Goal: Information Seeking & Learning: Find specific fact

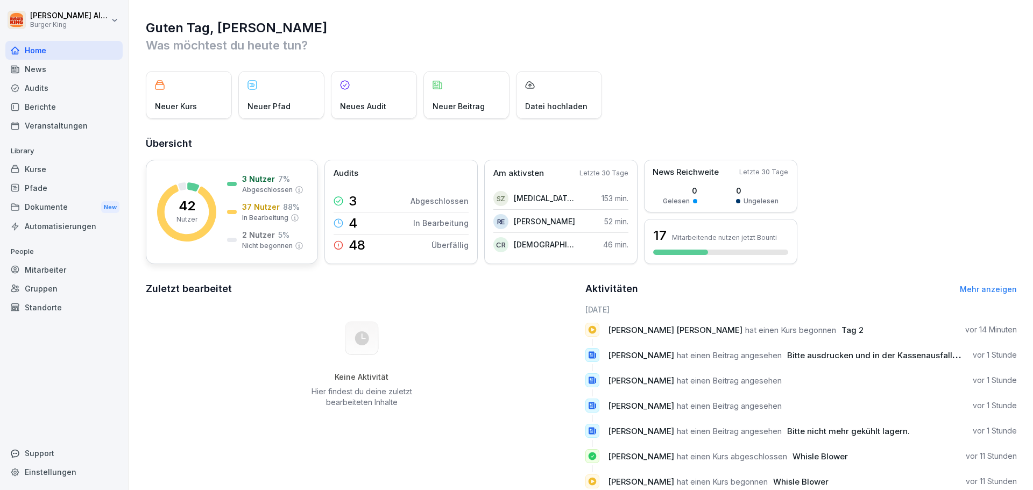
click at [181, 216] on p "Nutzer" at bounding box center [187, 220] width 21 height 10
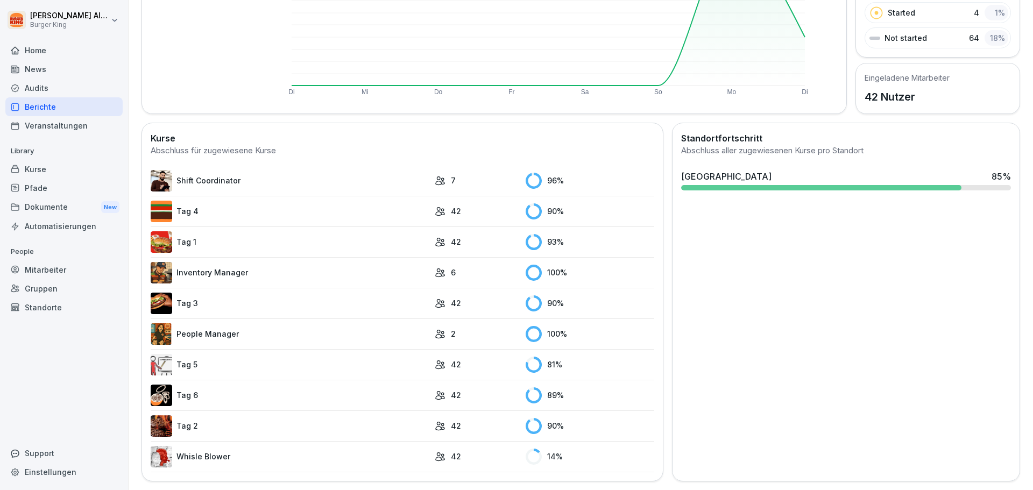
scroll to position [197, 0]
click at [194, 449] on link "Whisle Blower" at bounding box center [290, 457] width 279 height 22
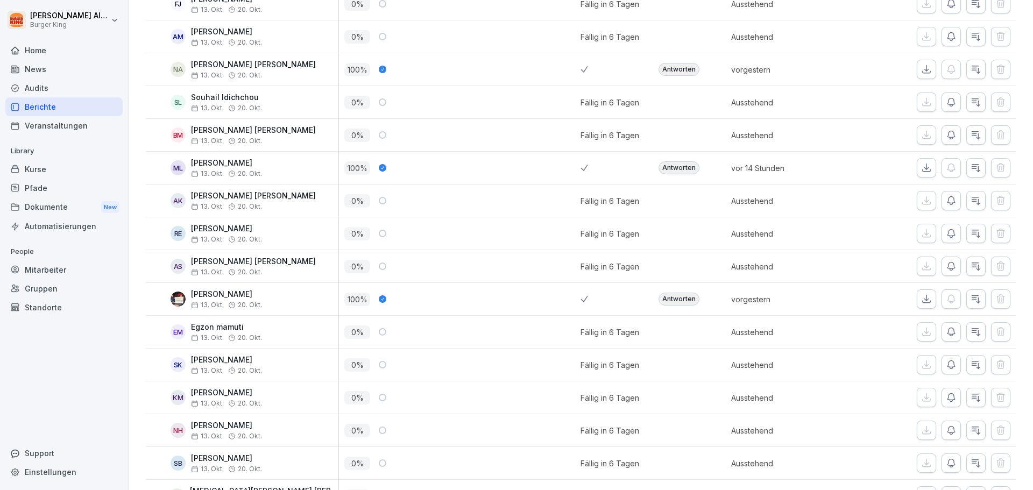
scroll to position [1121, 0]
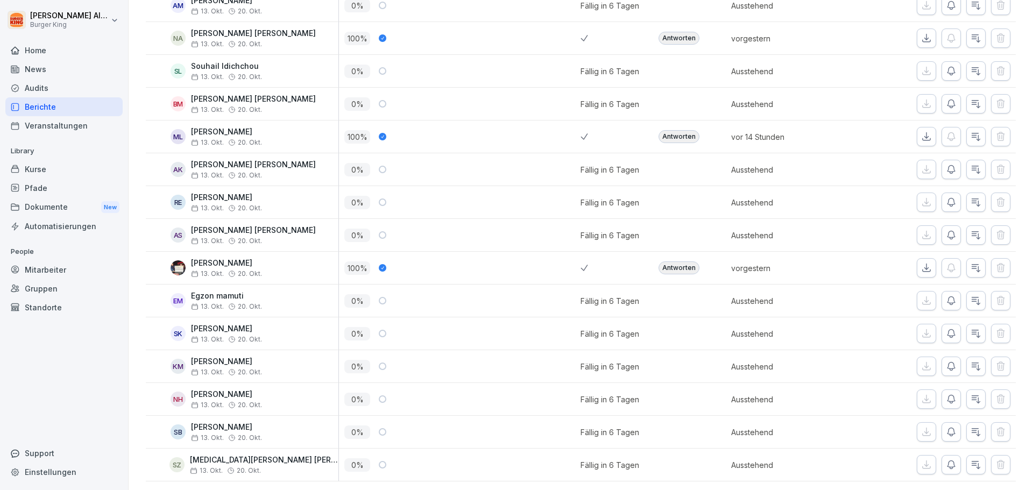
click at [670, 262] on div "Antworten" at bounding box center [679, 268] width 41 height 13
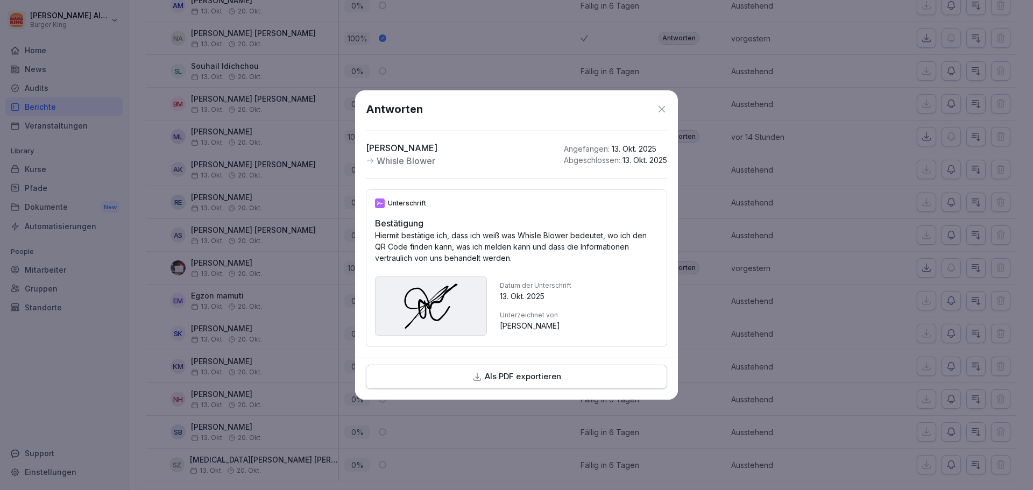
click at [663, 110] on icon at bounding box center [661, 109] width 11 height 11
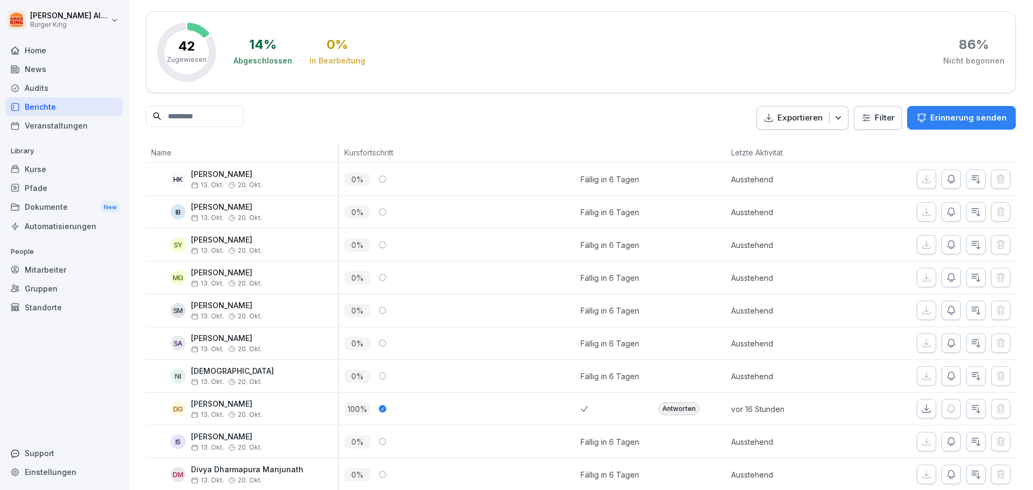
scroll to position [0, 0]
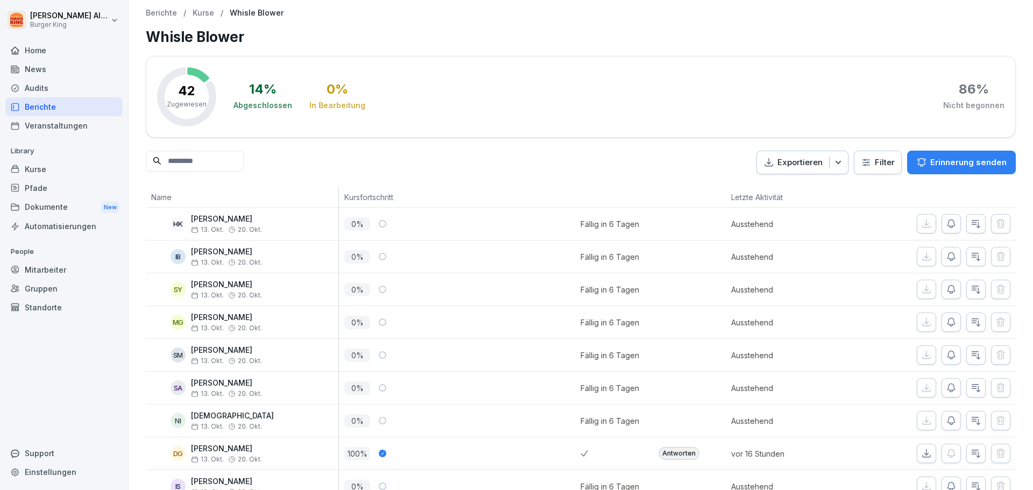
click at [59, 110] on div "Berichte" at bounding box center [63, 106] width 117 height 19
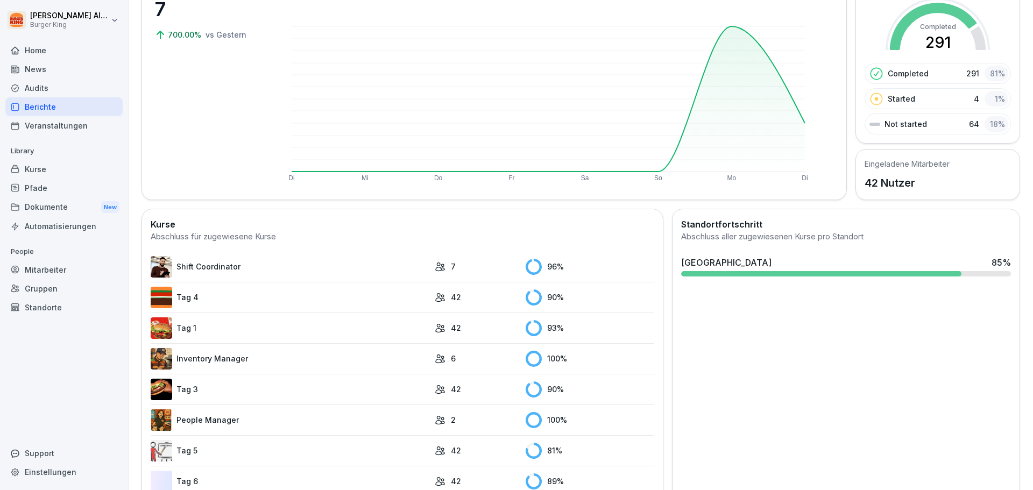
scroll to position [197, 0]
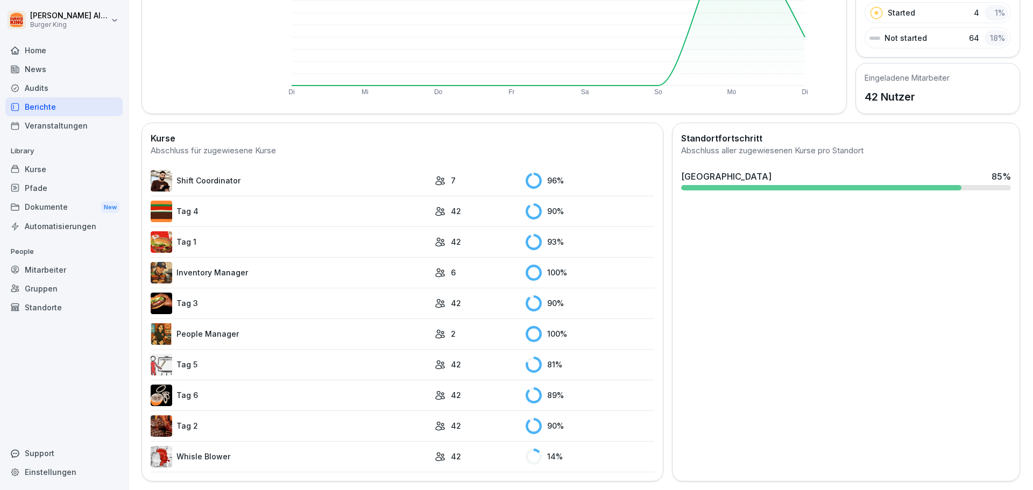
click at [222, 447] on link "Whisle Blower" at bounding box center [290, 457] width 279 height 22
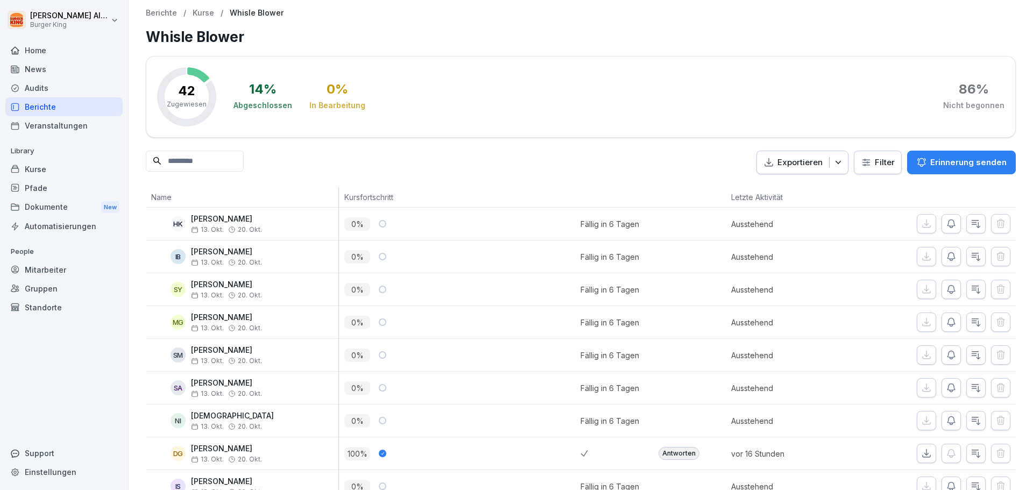
click at [48, 201] on div "Dokumente New" at bounding box center [63, 207] width 117 height 20
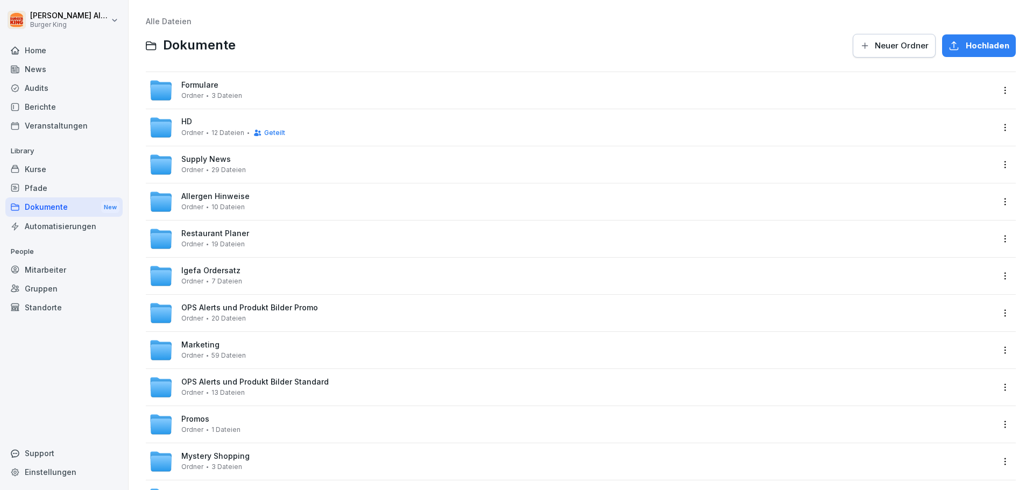
click at [47, 262] on div "Mitarbeiter" at bounding box center [63, 269] width 117 height 19
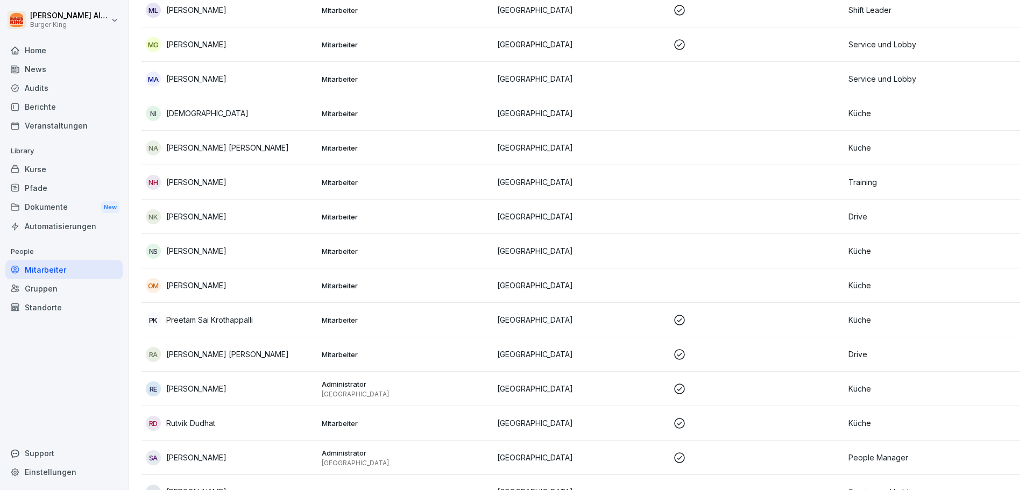
scroll to position [807, 0]
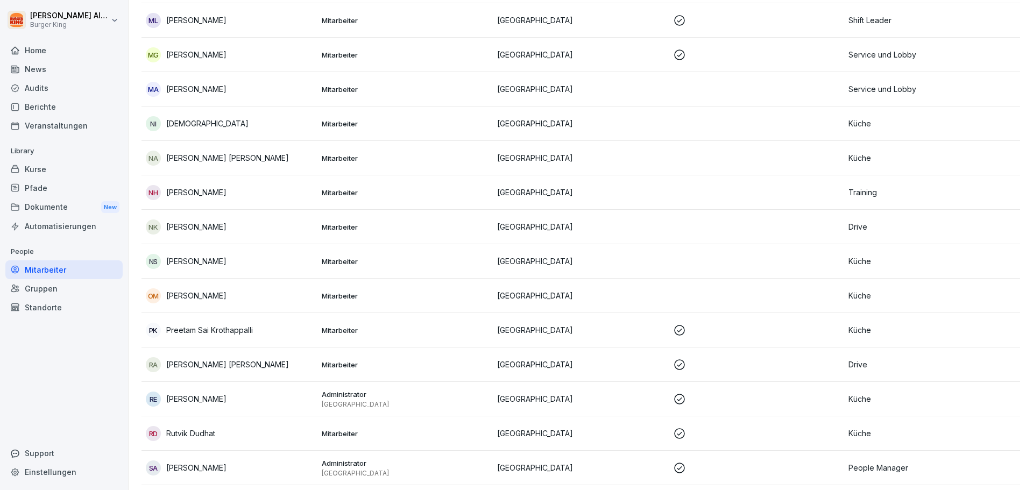
click at [57, 206] on div "Dokumente New" at bounding box center [63, 207] width 117 height 20
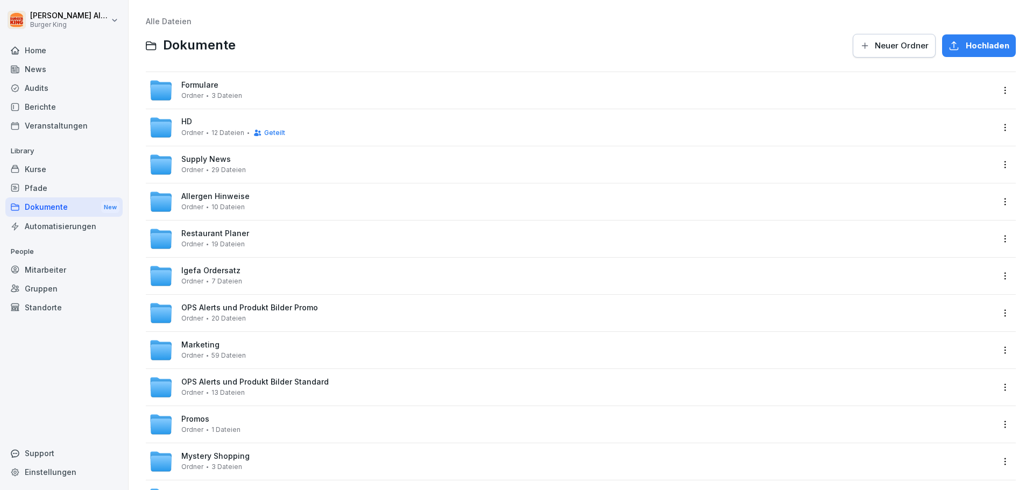
click at [68, 274] on div "Mitarbeiter" at bounding box center [63, 269] width 117 height 19
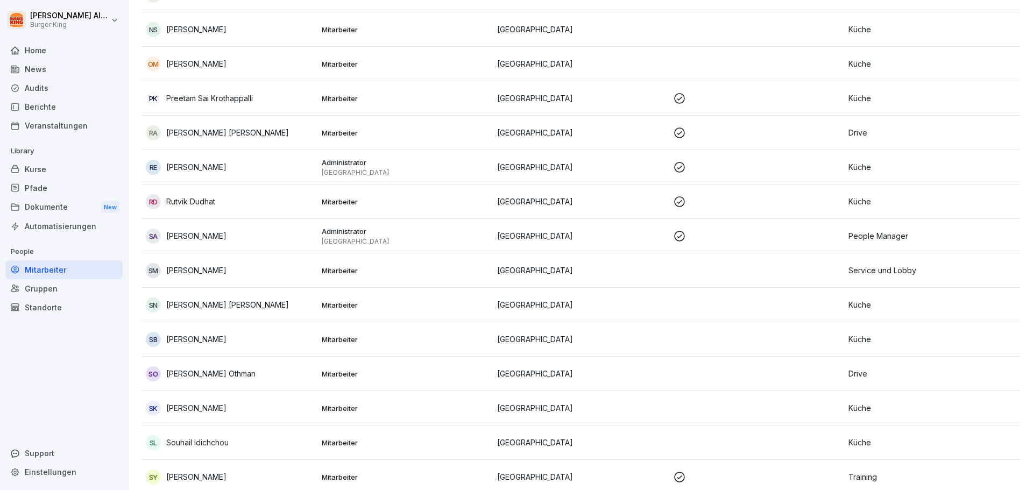
scroll to position [987, 0]
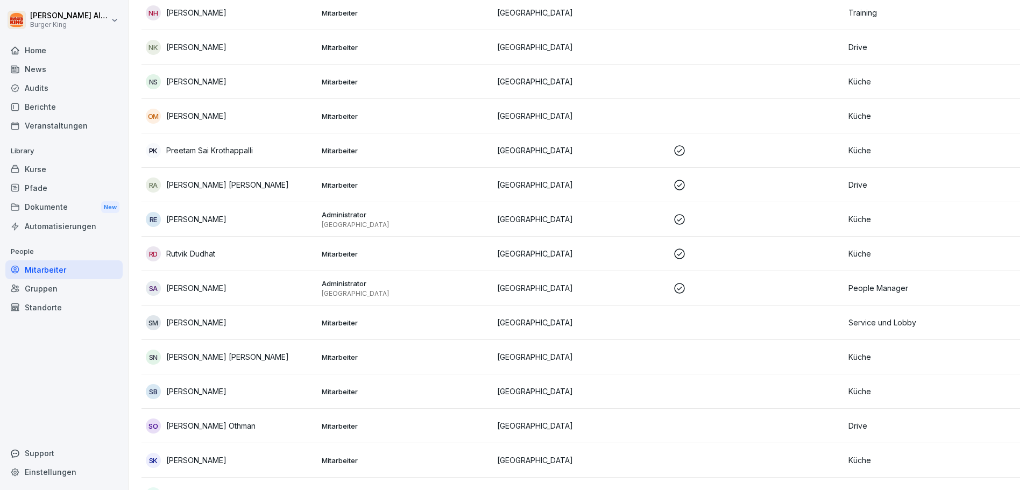
click at [63, 206] on div "Dokumente New" at bounding box center [63, 207] width 117 height 20
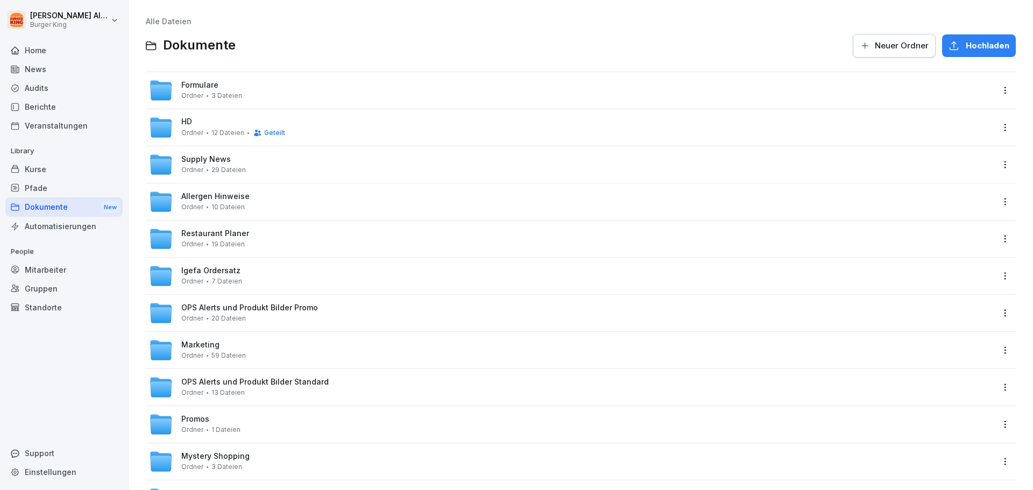
click at [33, 173] on div "Kurse" at bounding box center [63, 169] width 117 height 19
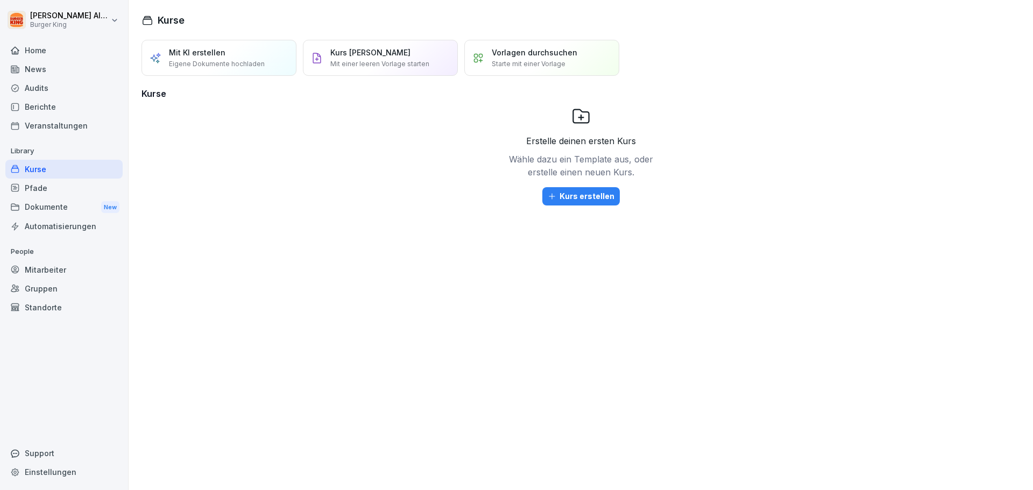
click at [42, 270] on div "Mitarbeiter" at bounding box center [63, 269] width 117 height 19
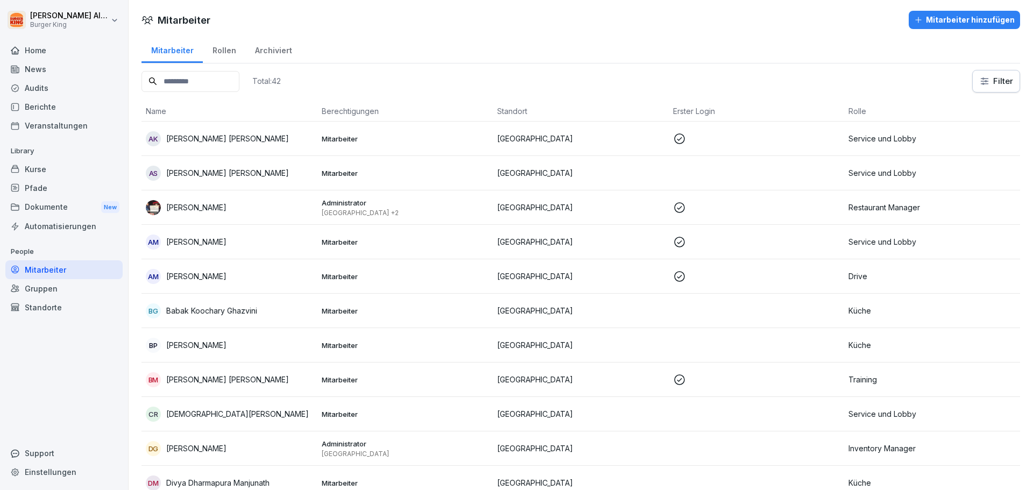
click at [278, 49] on div "Archiviert" at bounding box center [273, 49] width 56 height 27
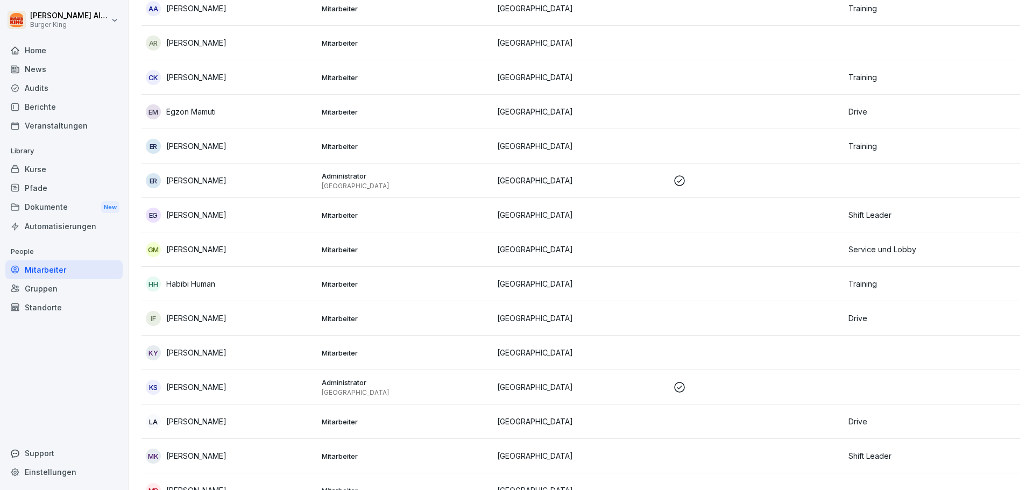
scroll to position [161, 0]
click at [201, 110] on p "Egzon Mamuti" at bounding box center [191, 110] width 50 height 11
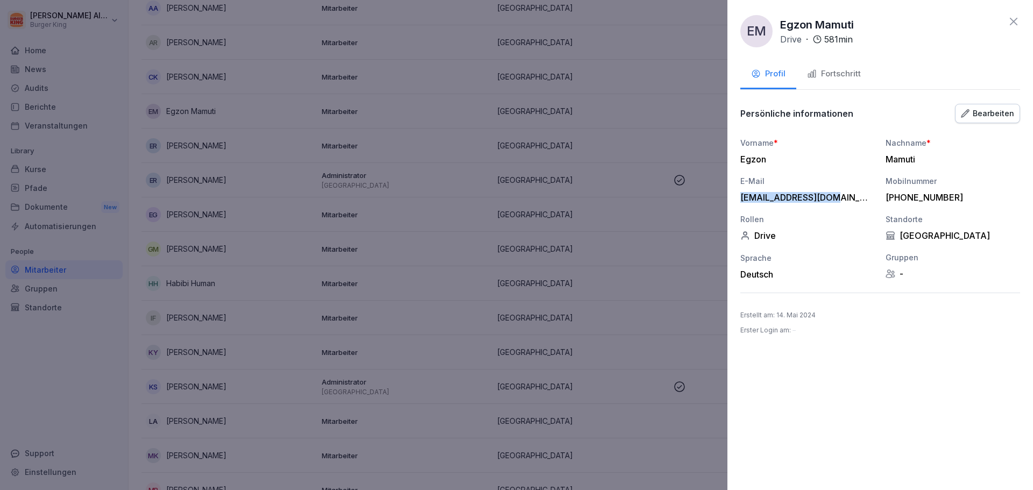
drag, startPoint x: 836, startPoint y: 196, endPoint x: 737, endPoint y: 197, distance: 98.5
click at [737, 197] on div "EM Egzon Mamuti Drive · 581 min Profil Fortschritt Persönliche informationen Be…" at bounding box center [881, 245] width 306 height 490
copy div "[EMAIL_ADDRESS][DOMAIN_NAME]"
click at [627, 219] on div at bounding box center [516, 245] width 1033 height 490
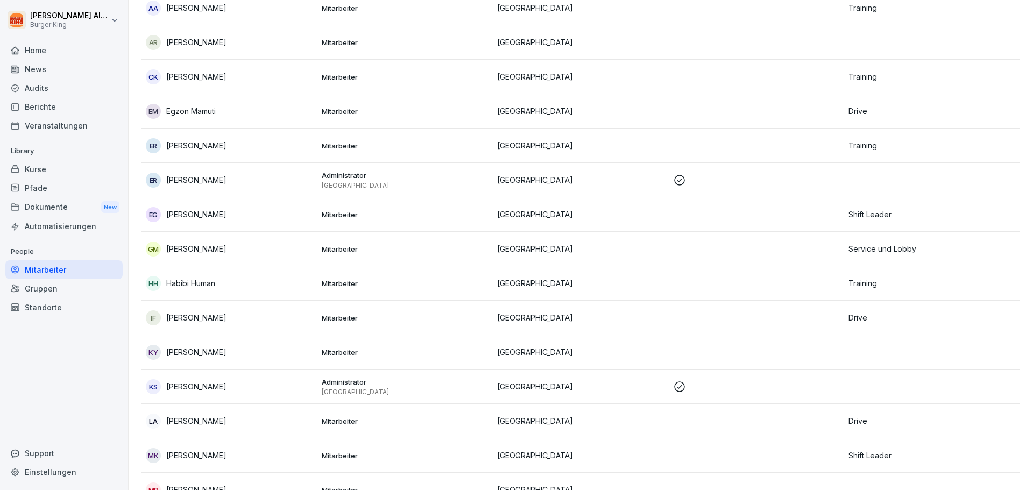
click at [42, 44] on div "Home" at bounding box center [63, 50] width 117 height 19
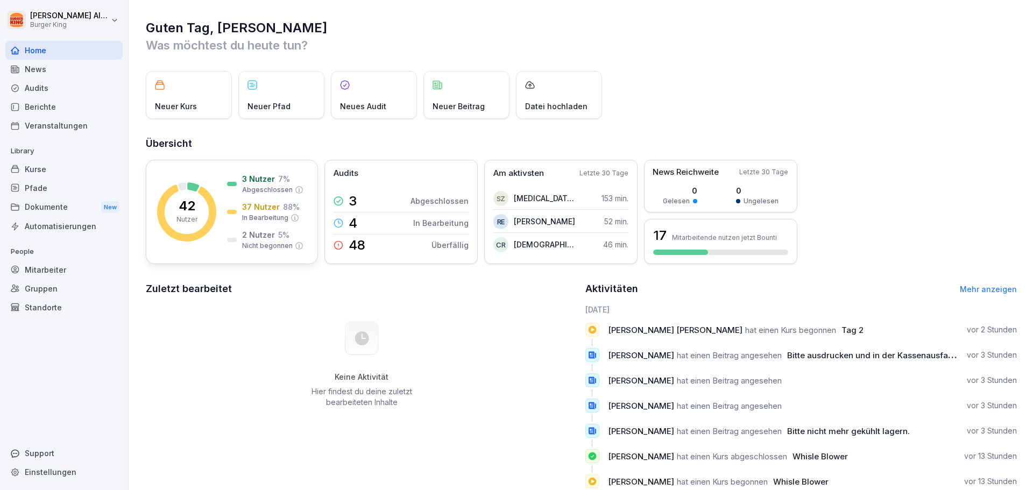
click at [190, 202] on p "42" at bounding box center [187, 206] width 17 height 13
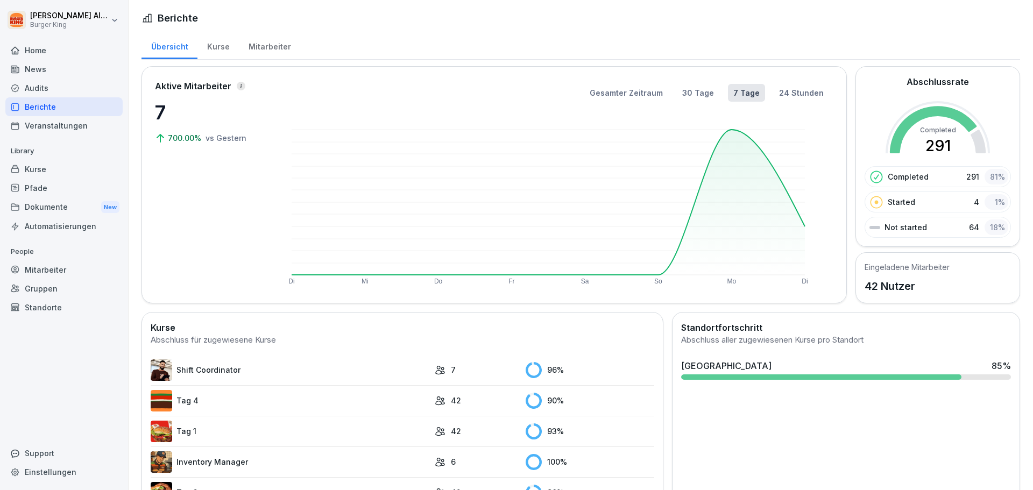
click at [263, 38] on div "Mitarbeiter" at bounding box center [269, 45] width 61 height 27
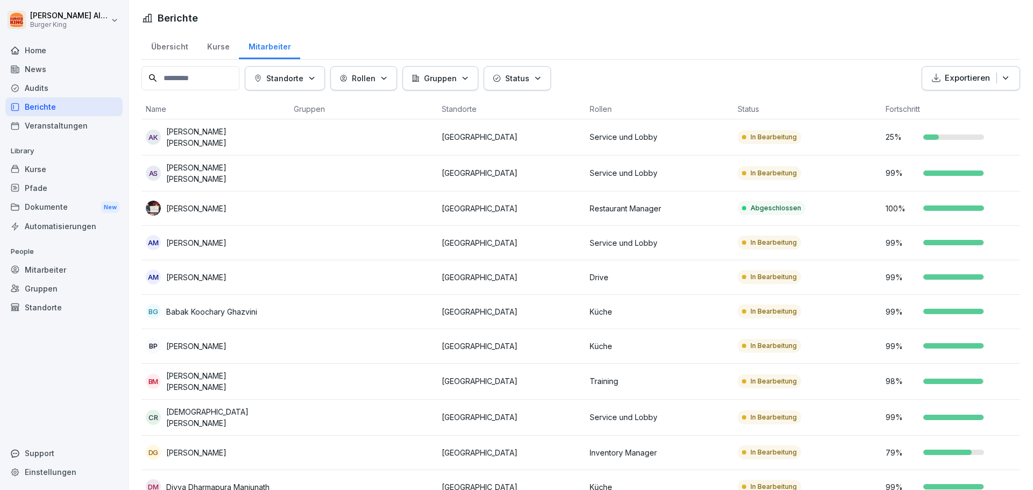
click at [26, 267] on div "Mitarbeiter" at bounding box center [63, 269] width 117 height 19
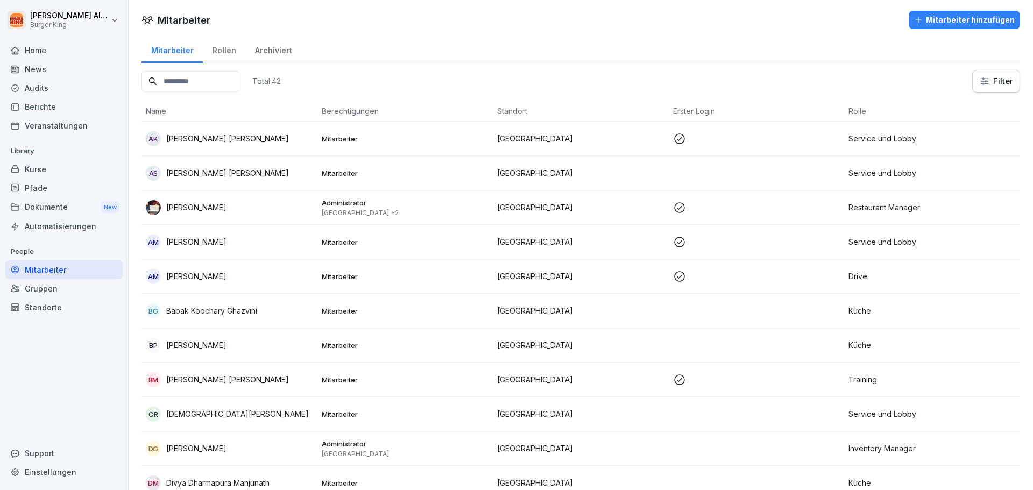
click at [265, 57] on div "Archiviert" at bounding box center [273, 49] width 56 height 27
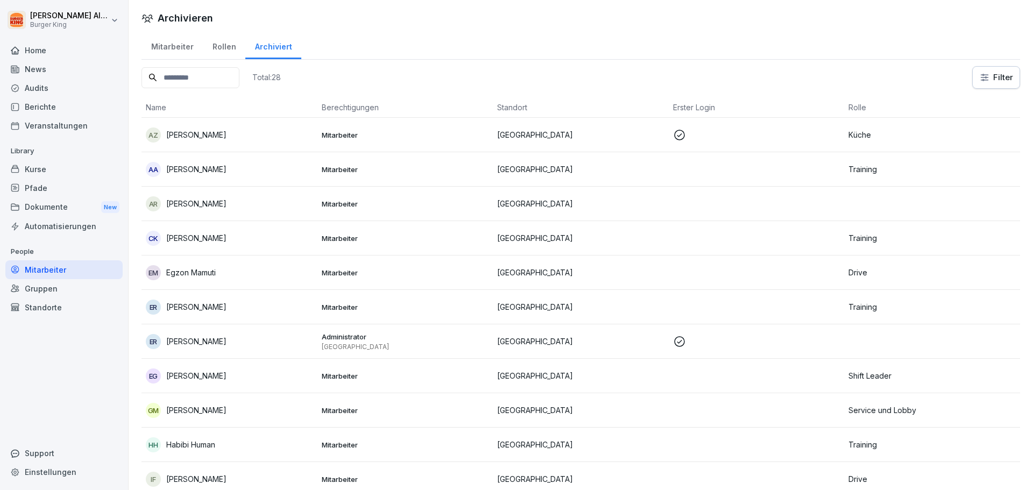
click at [220, 77] on input at bounding box center [191, 77] width 98 height 21
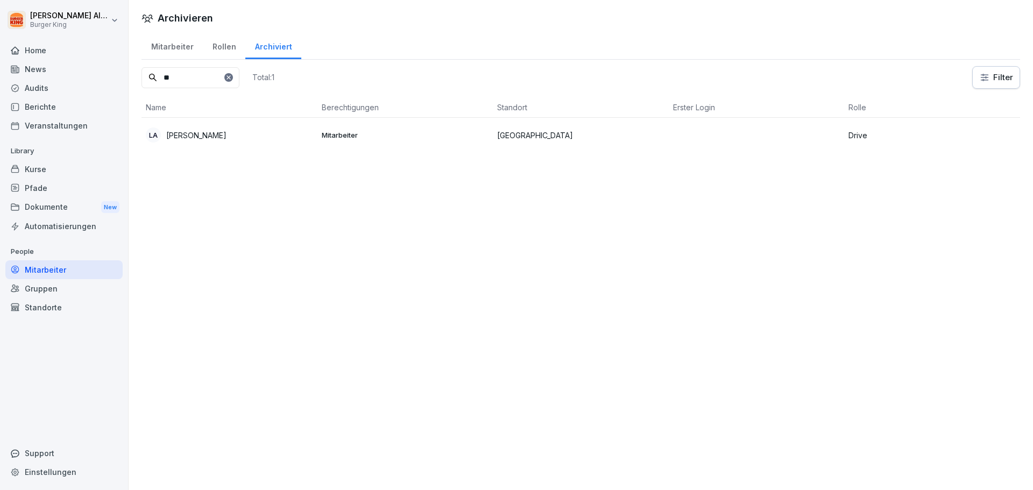
click at [239, 83] on input "**" at bounding box center [191, 77] width 98 height 21
type input "**"
click at [230, 79] on icon at bounding box center [229, 77] width 4 height 4
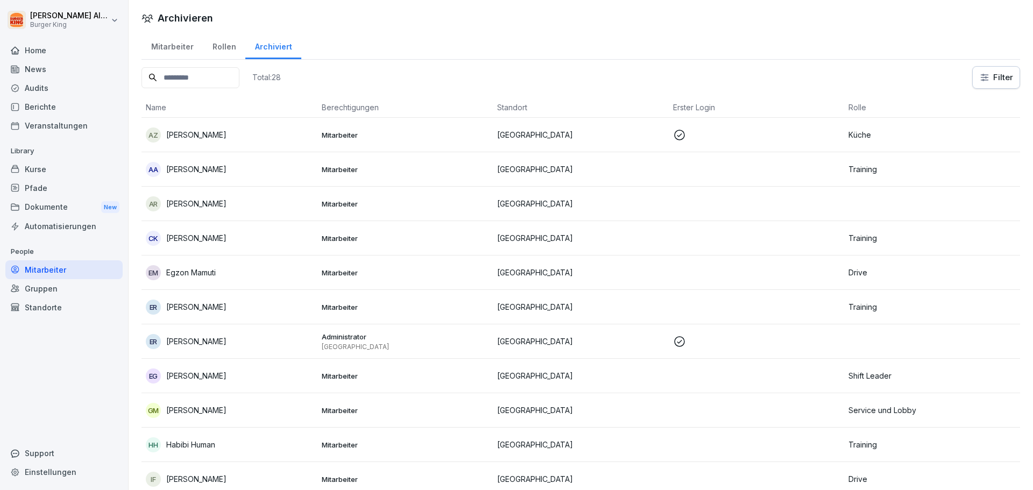
click at [281, 340] on div "ER [PERSON_NAME]" at bounding box center [229, 341] width 167 height 15
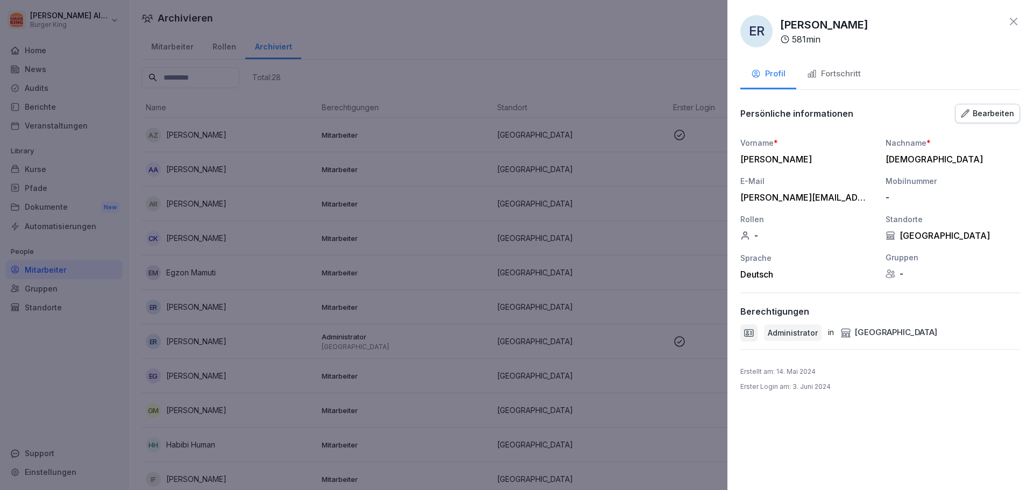
click at [604, 112] on div at bounding box center [516, 245] width 1033 height 490
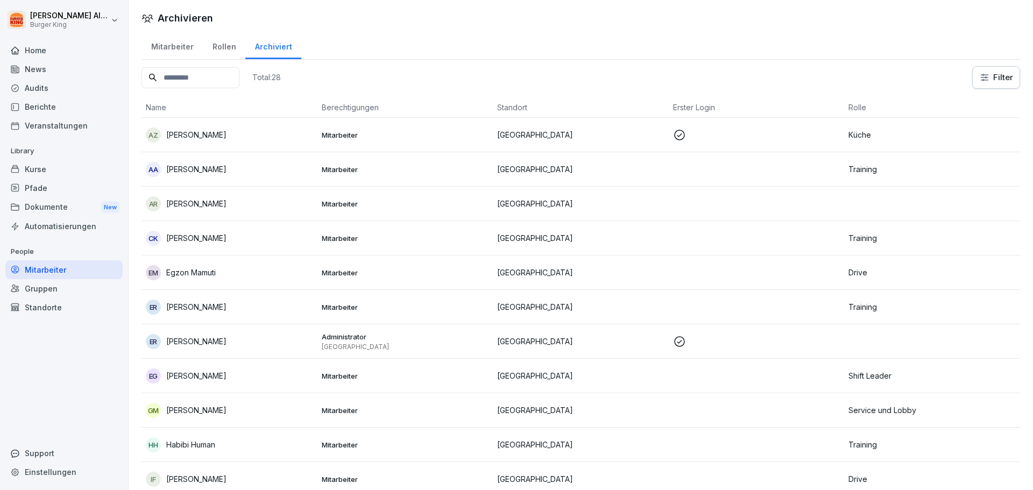
click at [32, 266] on div "Mitarbeiter" at bounding box center [63, 269] width 117 height 19
